Goal: Task Accomplishment & Management: Manage account settings

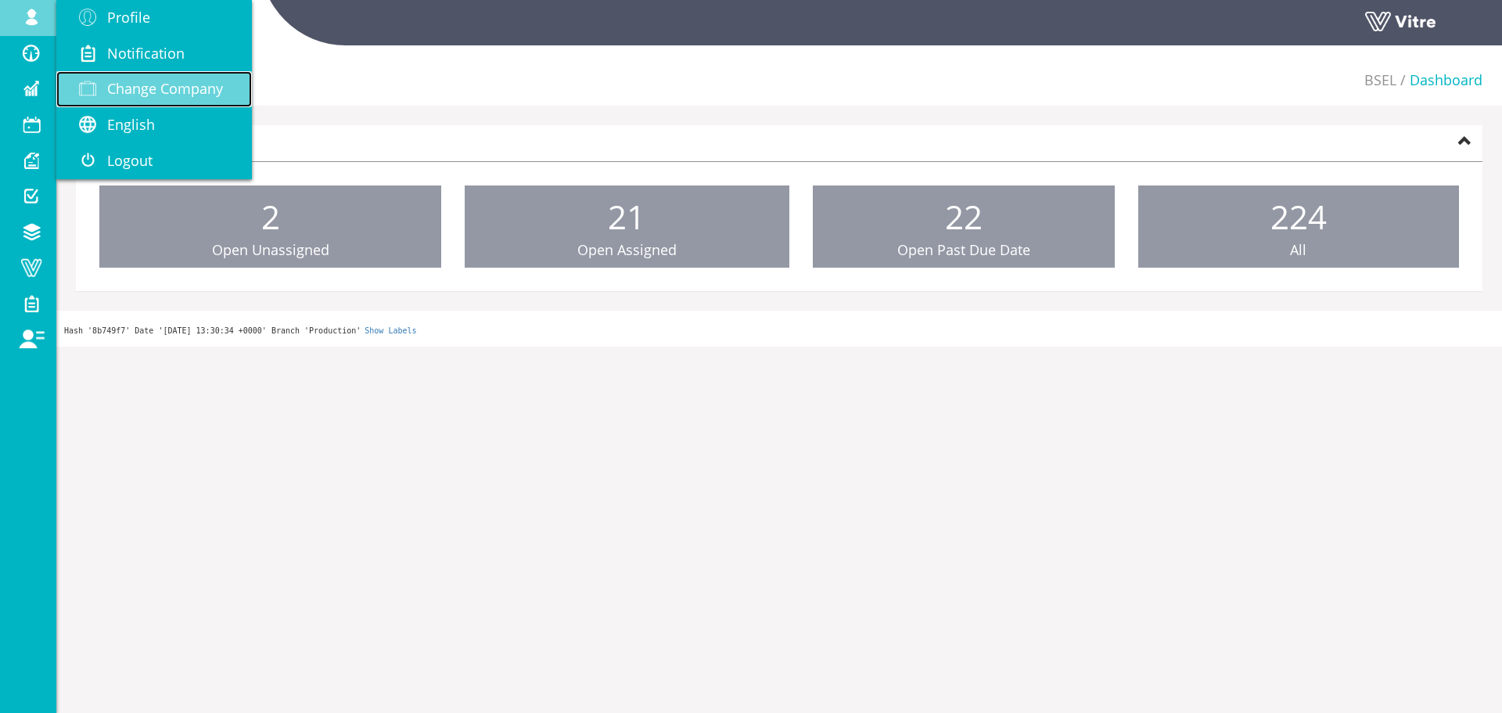
drag, startPoint x: 0, startPoint y: 0, endPoint x: 157, endPoint y: 86, distance: 179.3
click at [157, 88] on span "Change Company" at bounding box center [165, 88] width 116 height 19
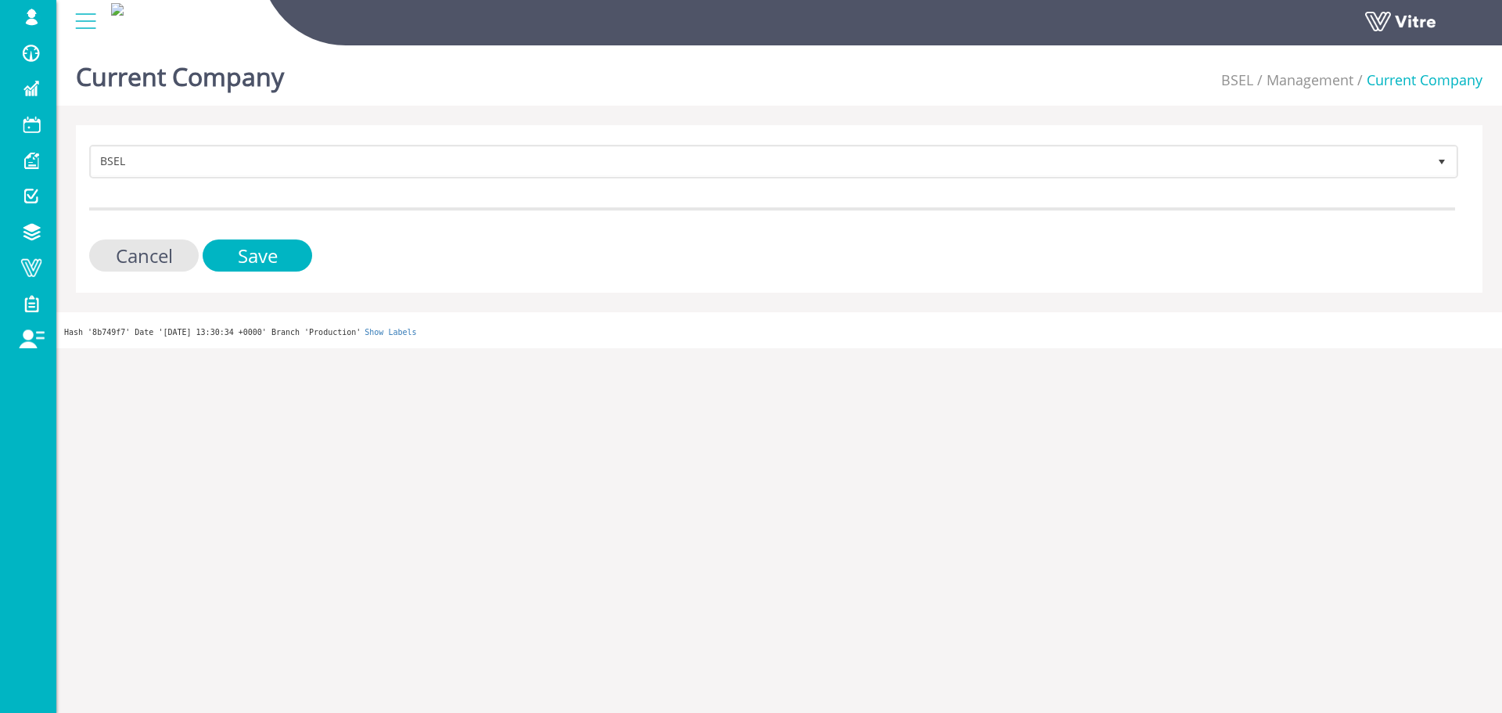
drag, startPoint x: 183, startPoint y: 179, endPoint x: 187, endPoint y: 171, distance: 9.5
click at [185, 175] on form "BSEL 212 Cancel Save" at bounding box center [772, 208] width 1366 height 127
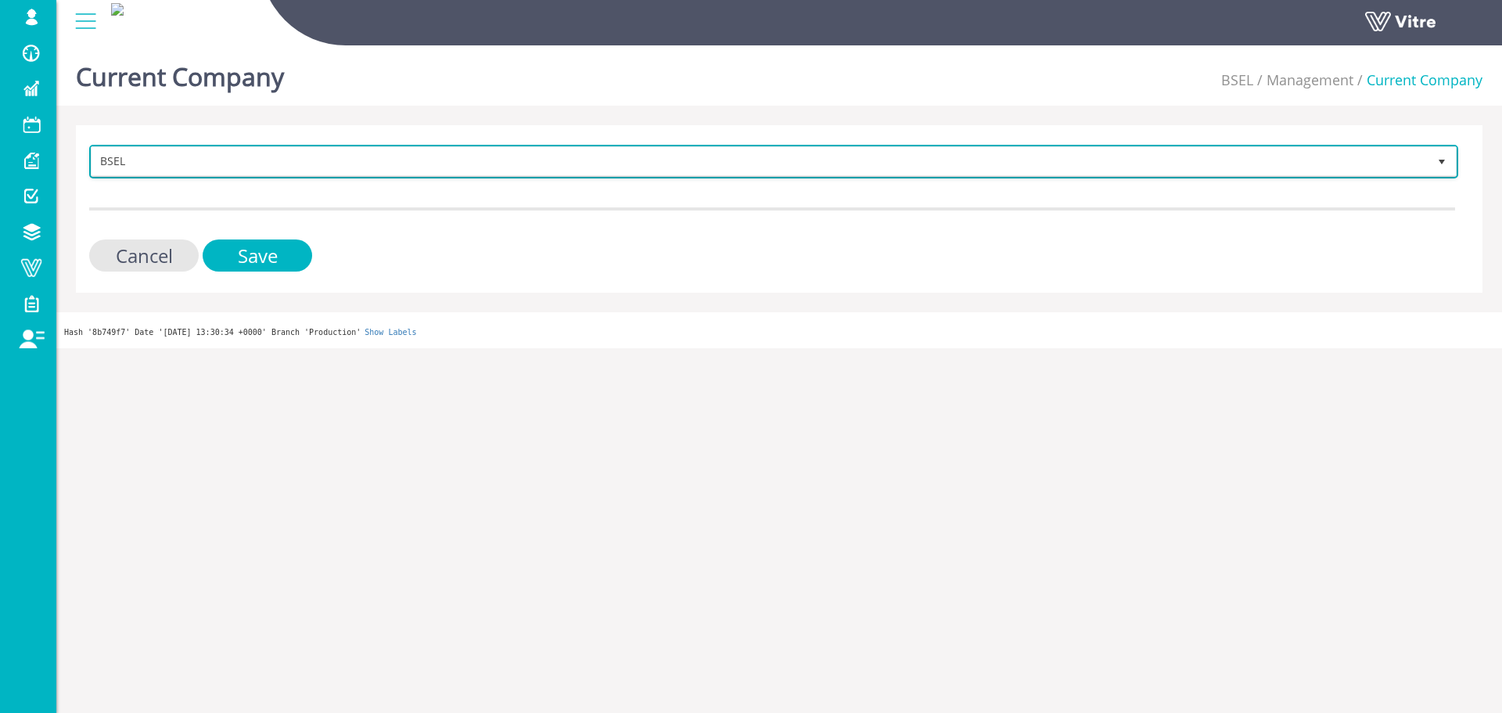
click at [197, 166] on span "BSEL" at bounding box center [760, 161] width 1336 height 28
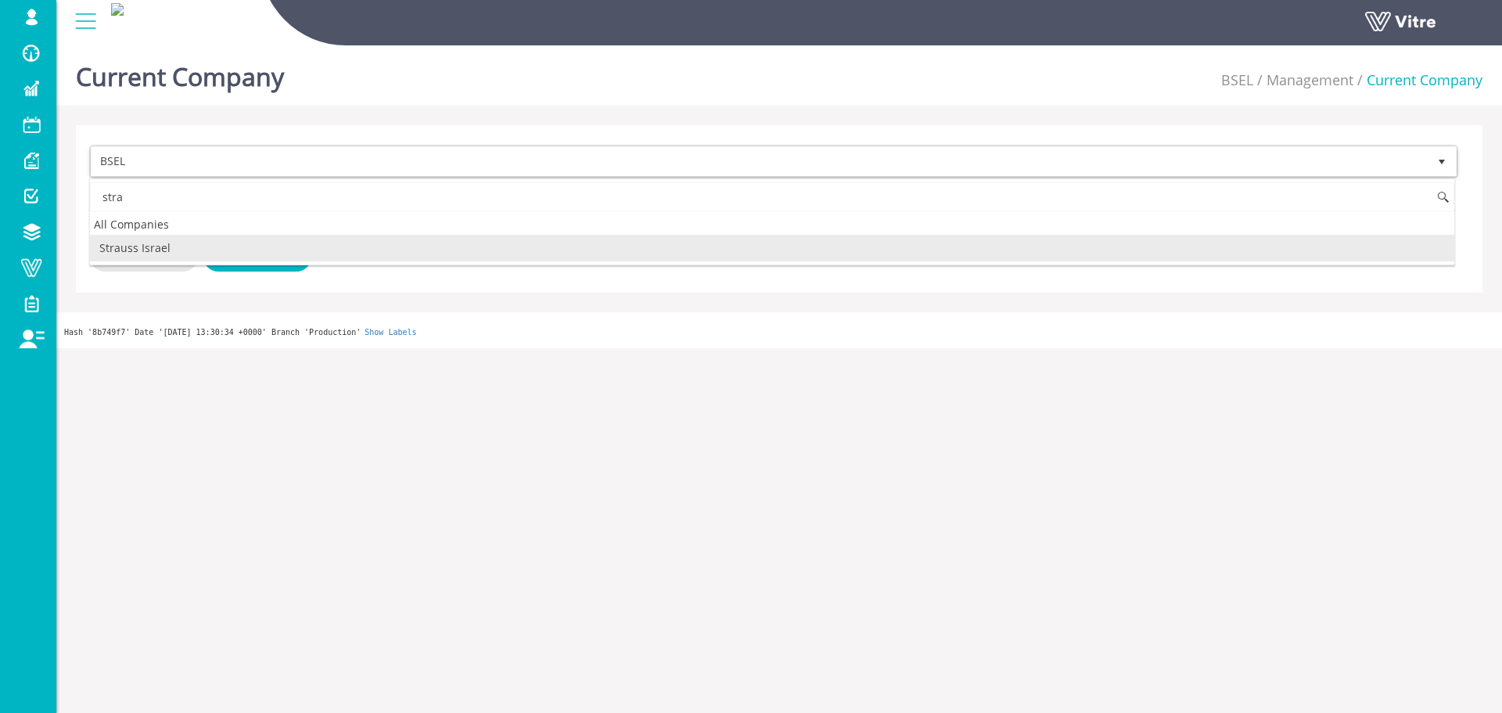
click at [145, 244] on li "Strauss Israel" at bounding box center [772, 248] width 1365 height 27
type input "stra"
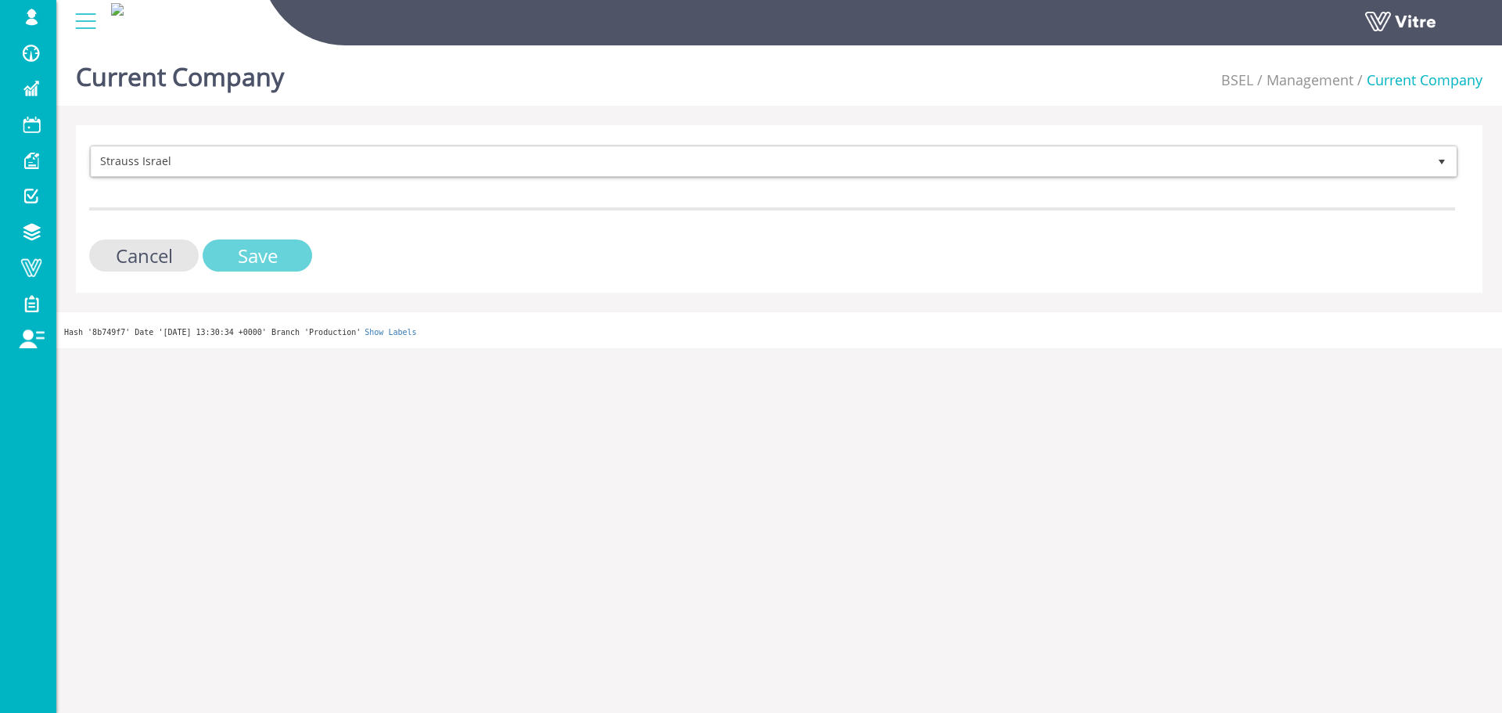
click at [243, 258] on input "Save" at bounding box center [258, 255] width 110 height 32
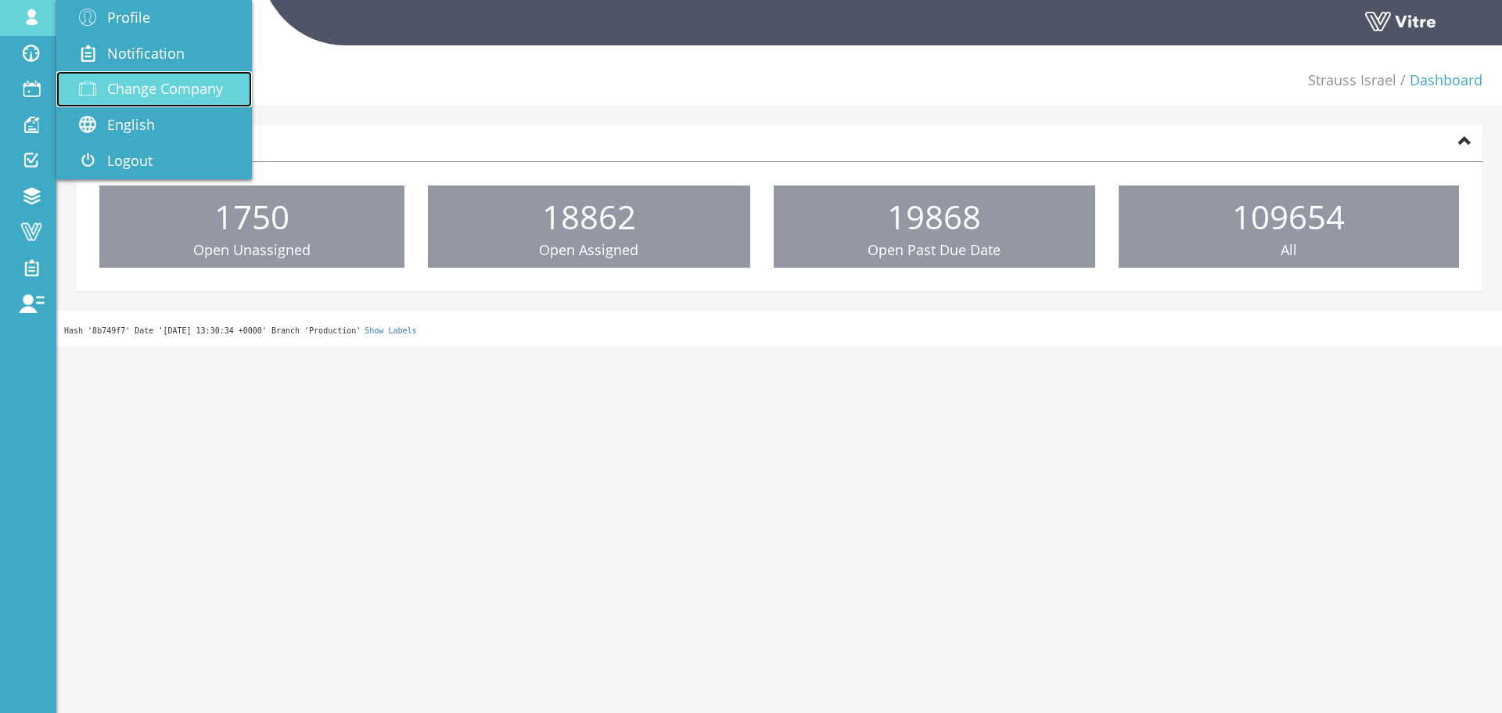
click at [196, 102] on link "Change Company" at bounding box center [154, 89] width 196 height 36
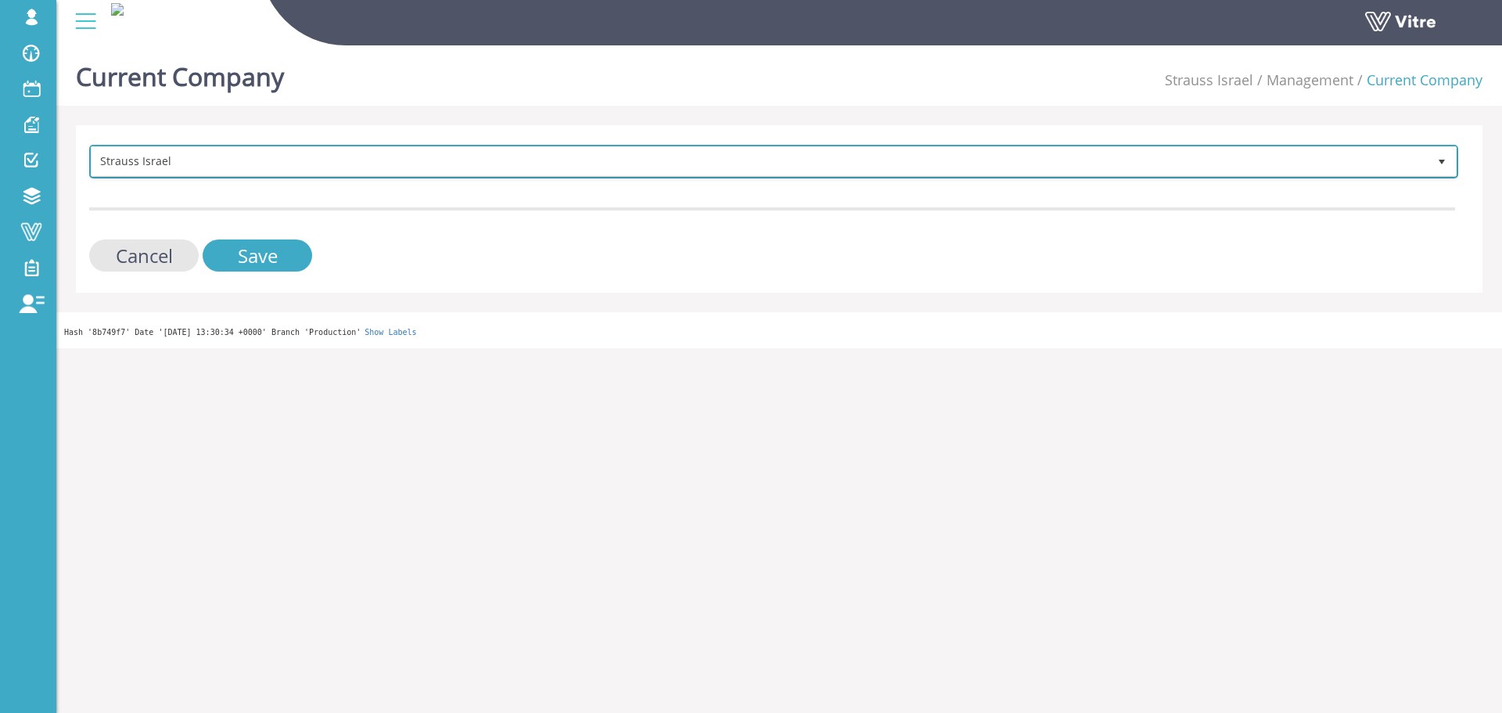
click at [268, 162] on span "Strauss Israel" at bounding box center [760, 161] width 1336 height 28
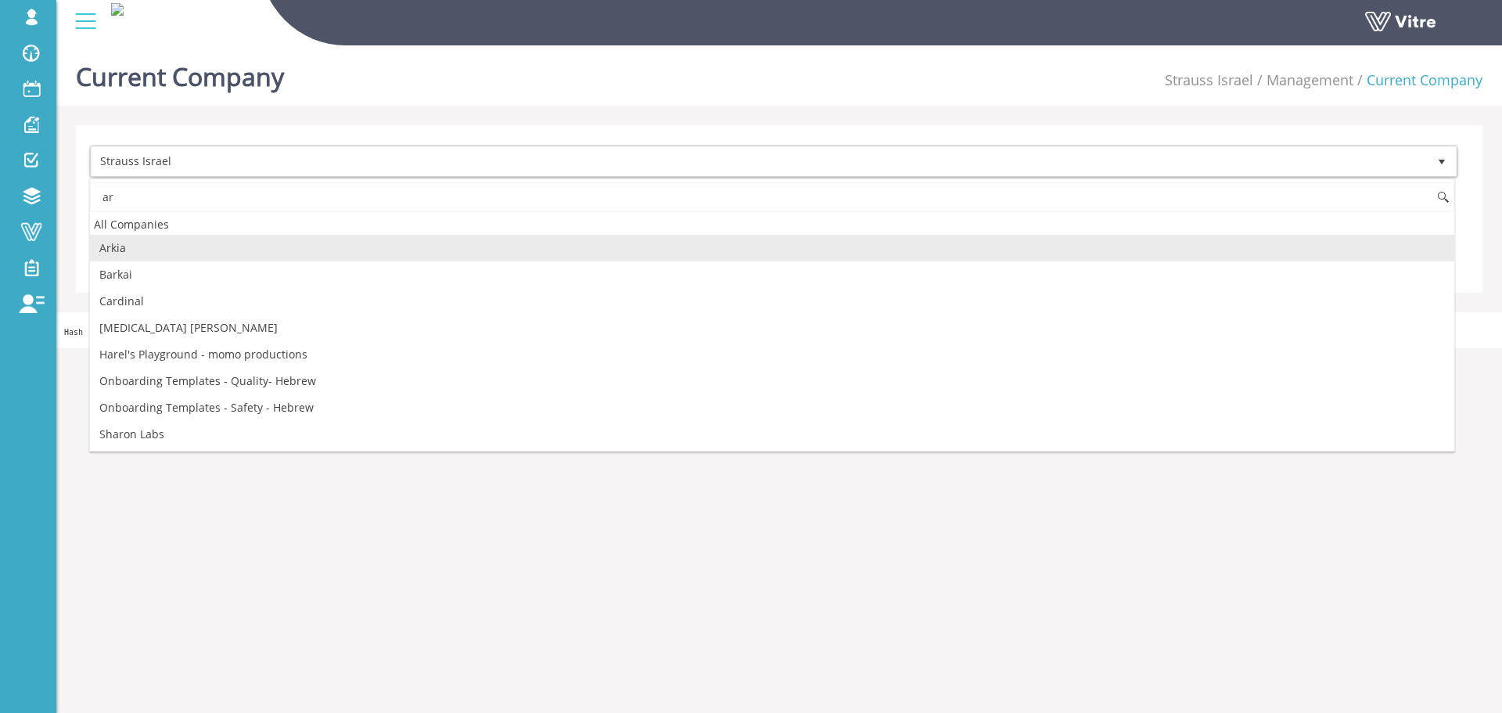
click at [148, 235] on li "Arkia" at bounding box center [772, 248] width 1365 height 27
type input "ar"
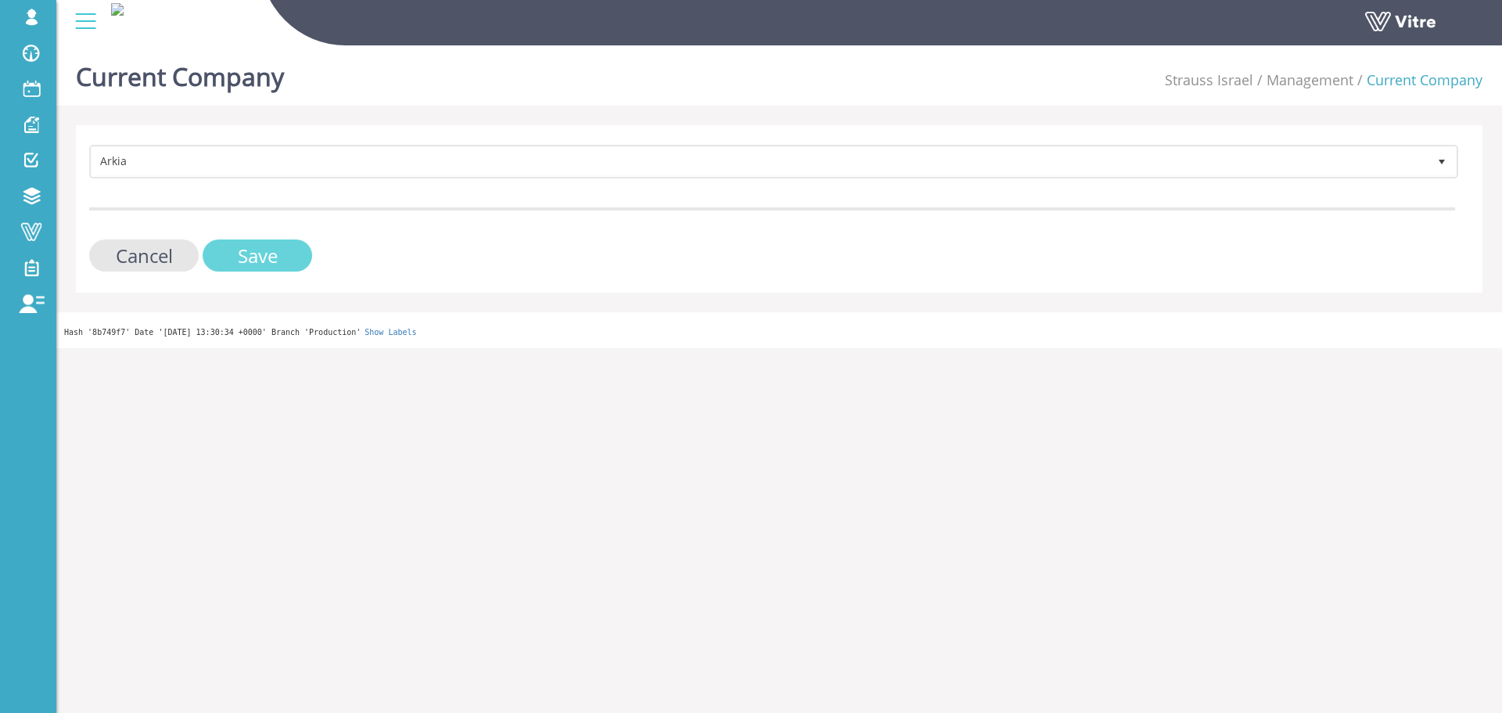
click at [266, 239] on input "Save" at bounding box center [258, 255] width 110 height 32
click at [264, 243] on input "Save" at bounding box center [258, 255] width 110 height 32
